Goal: Transaction & Acquisition: Purchase product/service

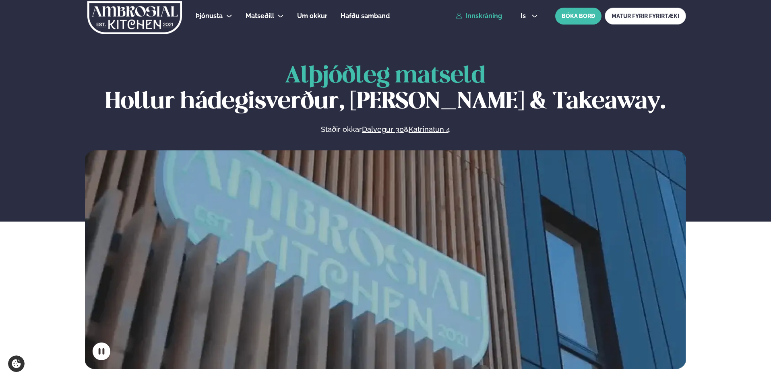
click at [482, 15] on link "Innskráning" at bounding box center [479, 15] width 46 height 7
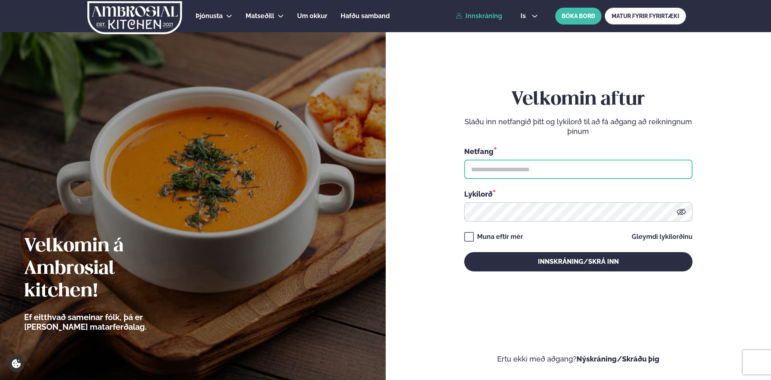
type input "**********"
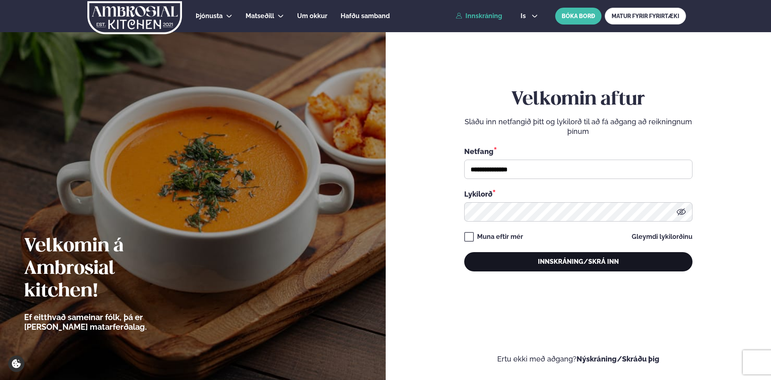
click at [570, 262] on button "Innskráning/Skrá inn" at bounding box center [578, 261] width 228 height 19
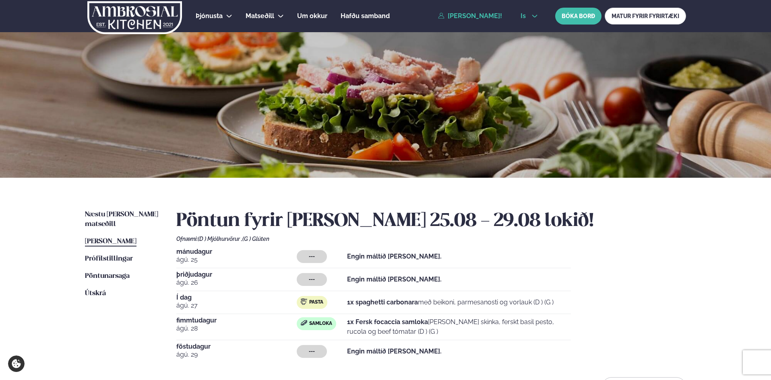
click at [522, 14] on span "is" at bounding box center [525, 16] width 8 height 6
click at [522, 28] on link "en" at bounding box center [529, 31] width 30 height 16
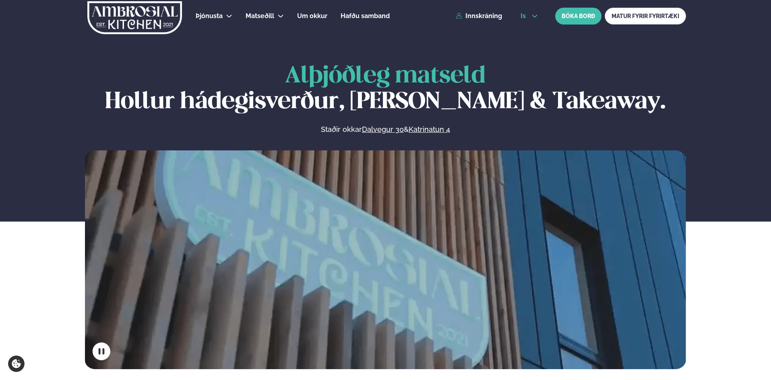
click at [528, 17] on span "is" at bounding box center [525, 16] width 8 height 6
click at [528, 33] on link "en" at bounding box center [529, 31] width 30 height 16
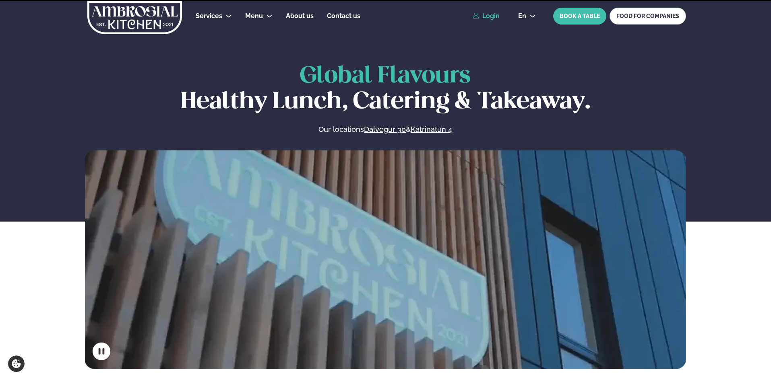
click at [490, 16] on link "Login" at bounding box center [486, 15] width 27 height 7
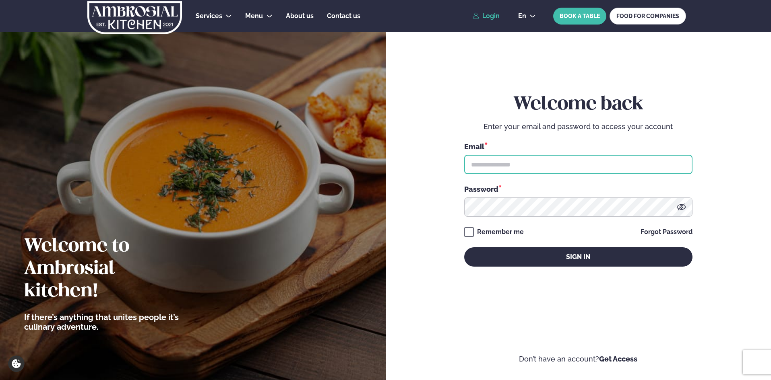
type input "**********"
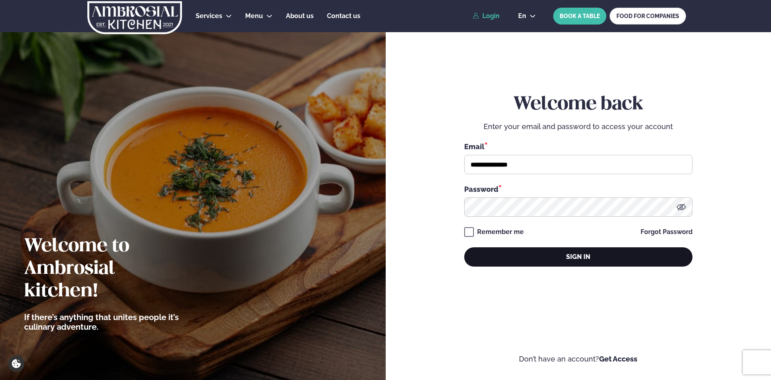
click at [526, 259] on button "Sign in" at bounding box center [578, 257] width 228 height 19
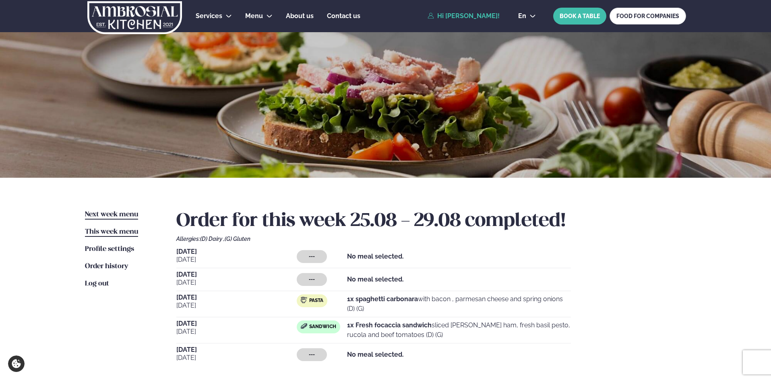
click at [99, 216] on span "Next week menu" at bounding box center [111, 214] width 53 height 7
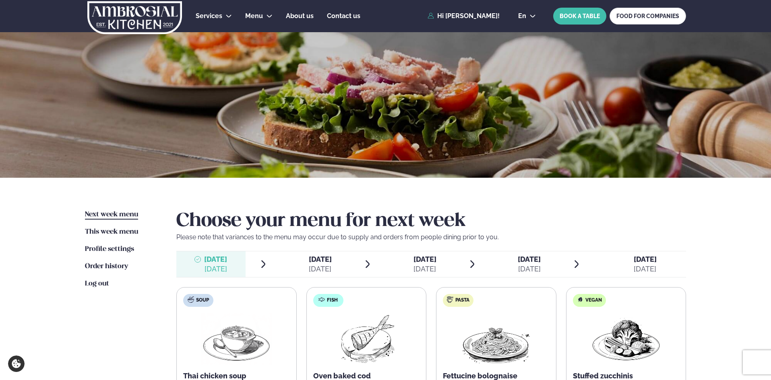
scroll to position [81, 0]
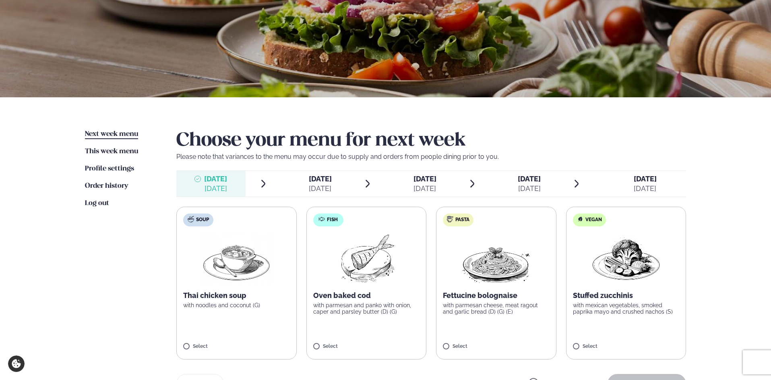
click at [425, 182] on span "Wednesday" at bounding box center [424, 179] width 23 height 8
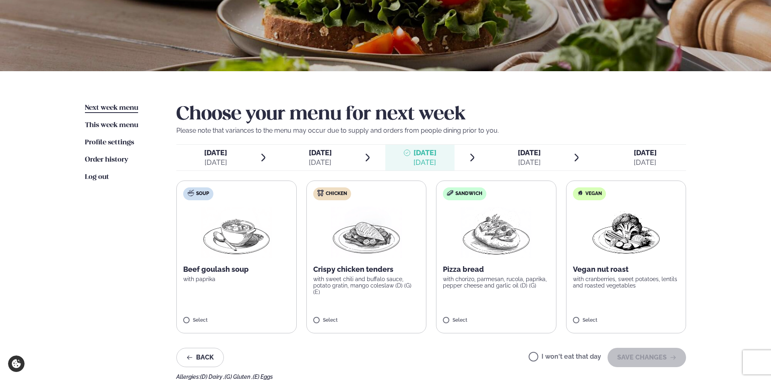
scroll to position [121, 0]
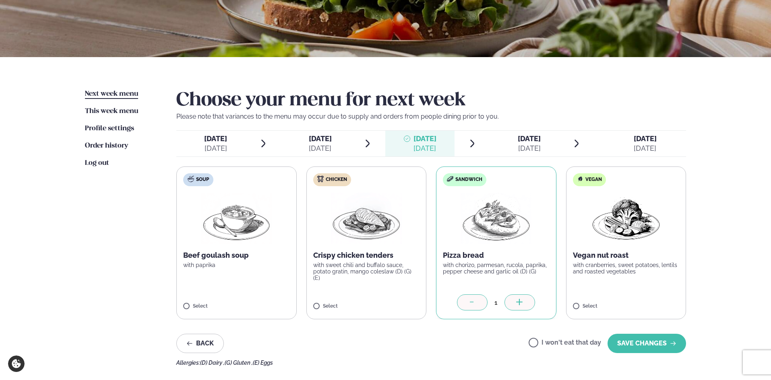
click at [473, 301] on icon at bounding box center [472, 303] width 8 height 8
click at [625, 340] on button "SAVE CHANGES" at bounding box center [647, 343] width 79 height 19
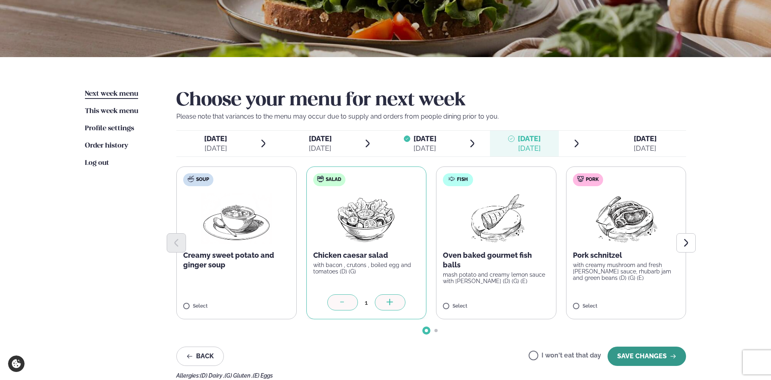
click at [653, 357] on button "SAVE CHANGES" at bounding box center [647, 356] width 79 height 19
